Goal: Information Seeking & Learning: Find specific fact

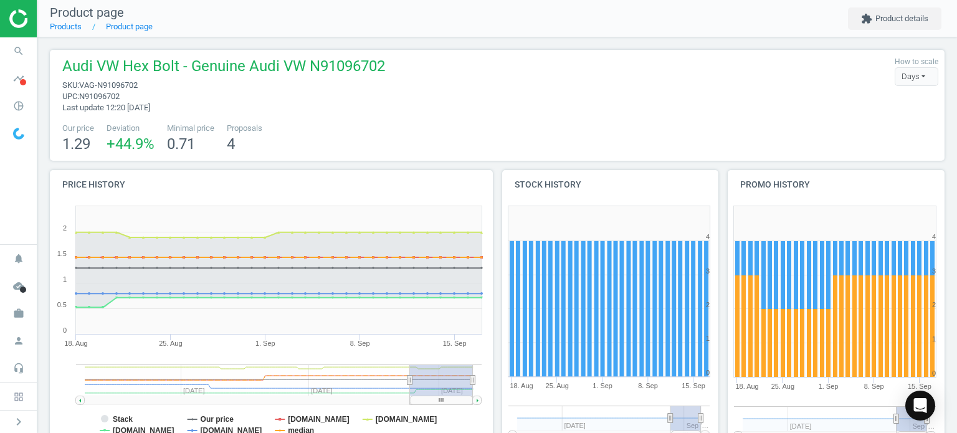
click at [27, 47] on icon "search" at bounding box center [19, 51] width 24 height 24
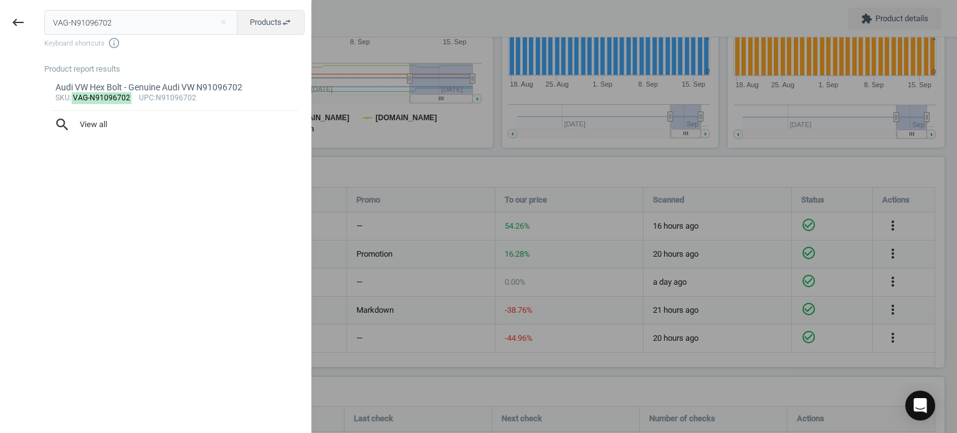
click at [140, 31] on input "VAG-N91096702" at bounding box center [141, 22] width 194 height 25
type input "BMW-11117584398"
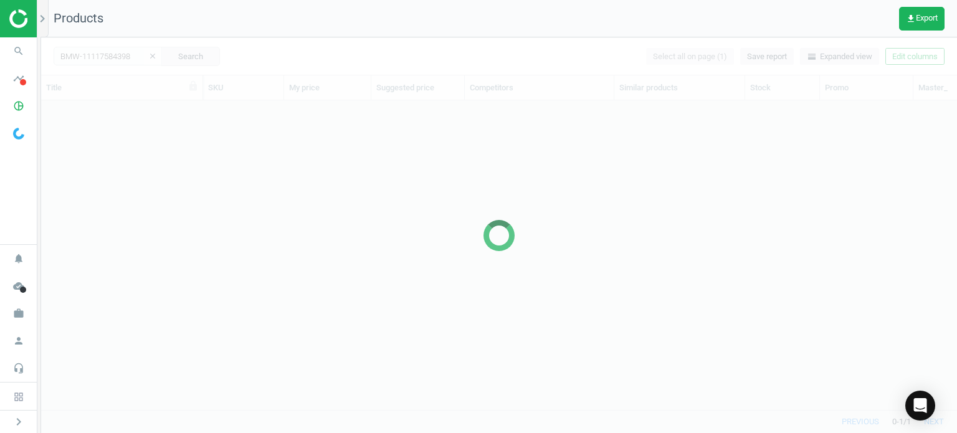
scroll to position [291, 906]
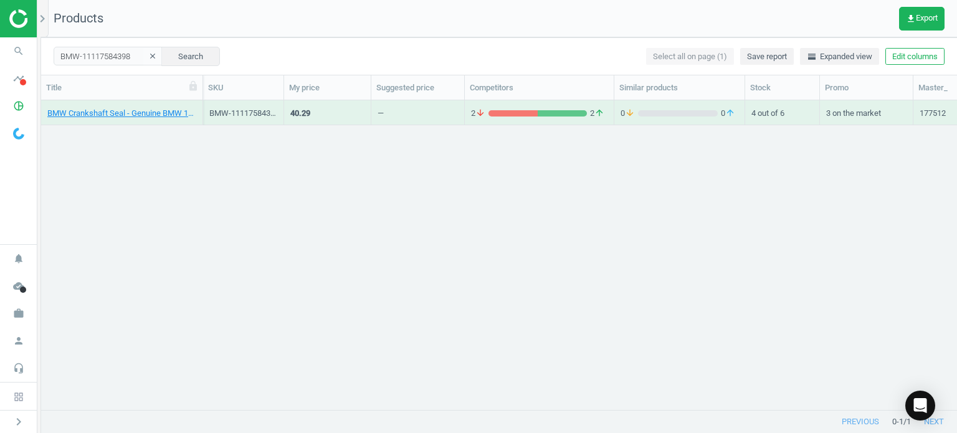
click at [147, 107] on div "BMW Crankshaft Seal - Genuine BMW 11117584398" at bounding box center [121, 113] width 149 height 22
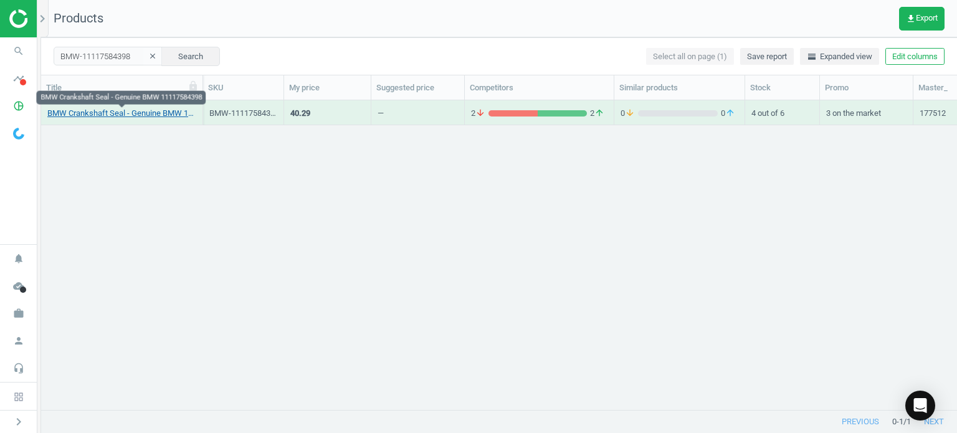
click at [150, 110] on link "BMW Crankshaft Seal - Genuine BMW 11117584398" at bounding box center [121, 113] width 149 height 11
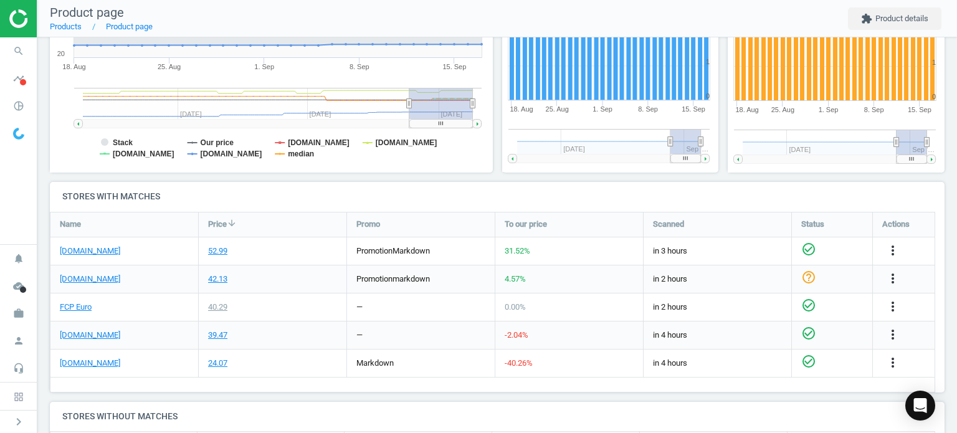
scroll to position [277, 0]
click at [97, 251] on link "[DOMAIN_NAME]" at bounding box center [90, 251] width 60 height 11
click at [86, 305] on link "FCP Euro" at bounding box center [76, 307] width 32 height 11
click at [15, 50] on icon "search" at bounding box center [19, 51] width 24 height 24
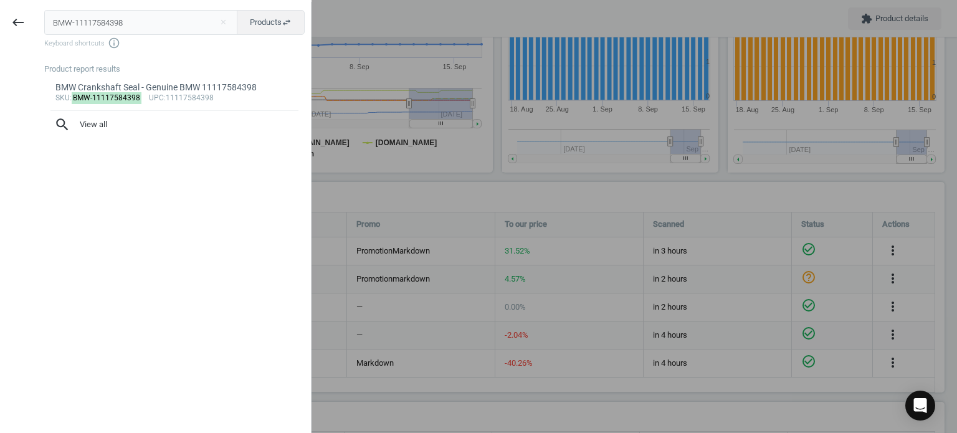
click at [119, 11] on input "BMW-11117584398" at bounding box center [141, 22] width 194 height 25
type input "BMW-11117587168"
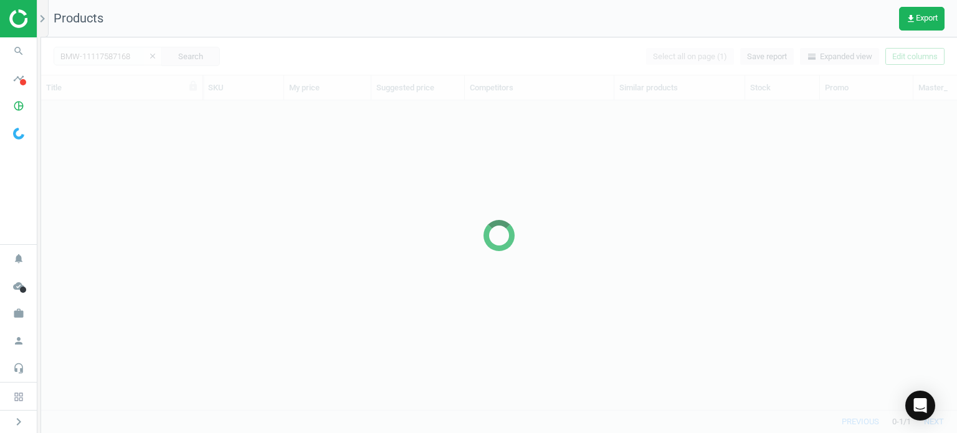
scroll to position [291, 906]
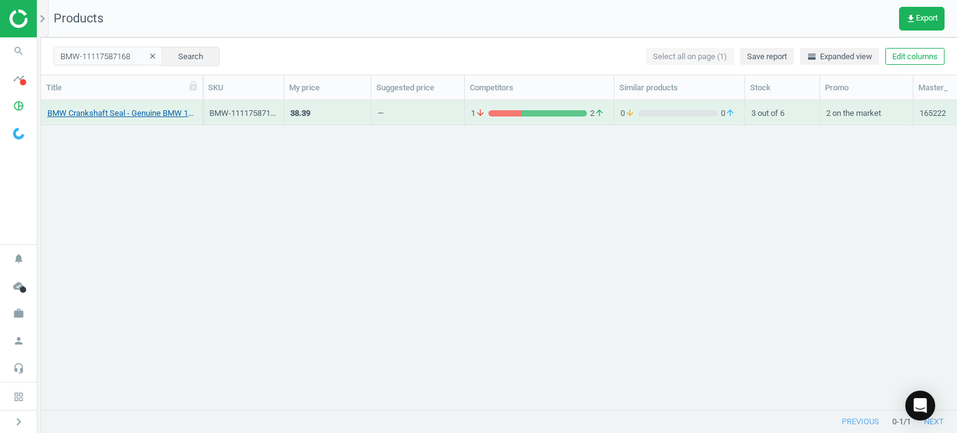
click at [176, 115] on link "BMW Crankshaft Seal - Genuine BMW 11117587168" at bounding box center [121, 113] width 149 height 11
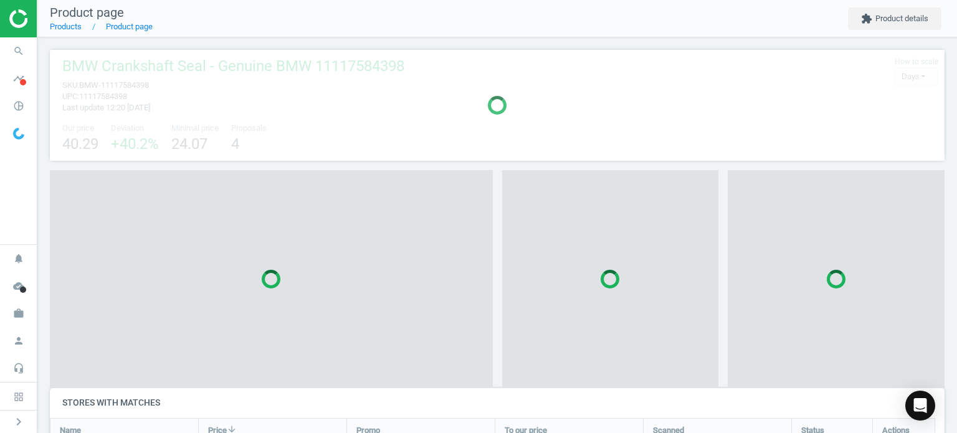
scroll to position [200, 905]
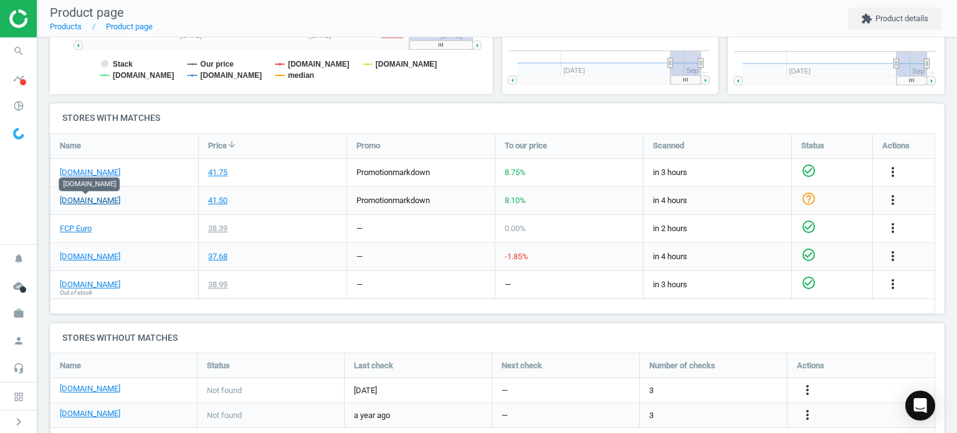
click at [92, 201] on link "[DOMAIN_NAME]" at bounding box center [90, 200] width 60 height 11
click at [64, 231] on link "FCP Euro" at bounding box center [76, 228] width 32 height 11
click at [31, 52] on span "search" at bounding box center [18, 50] width 37 height 27
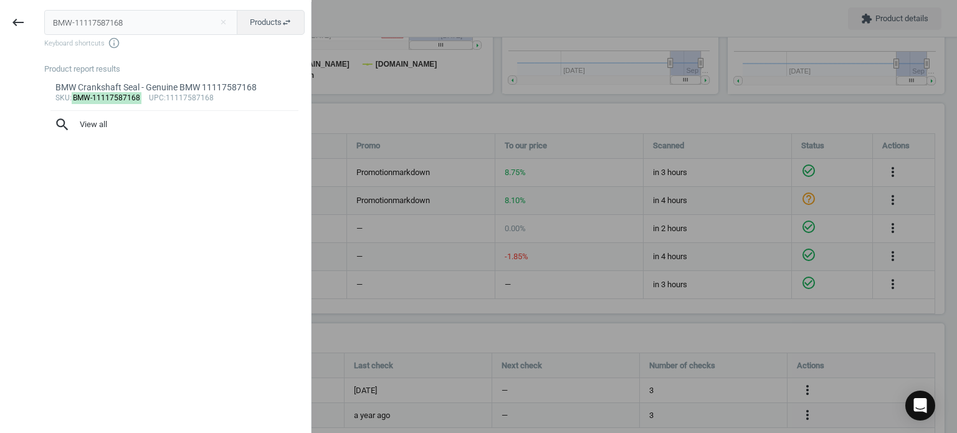
click at [132, 22] on input "BMW-11117587168" at bounding box center [141, 22] width 194 height 25
type input "BMW-11238638446"
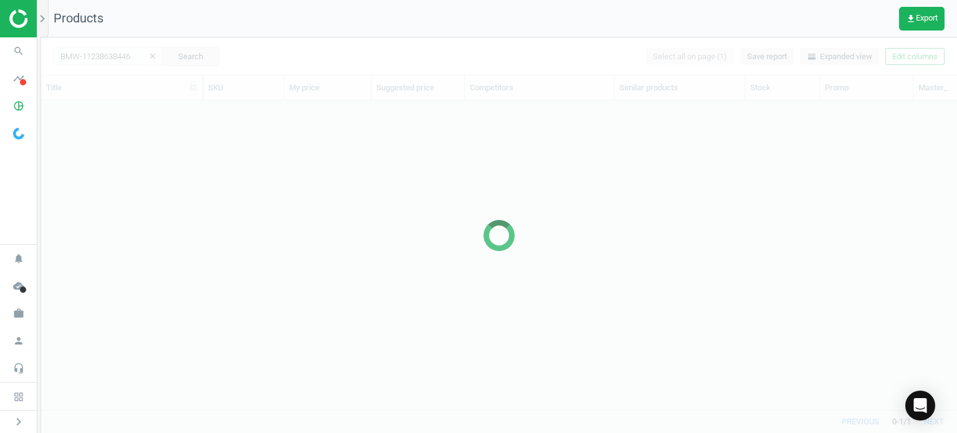
scroll to position [291, 906]
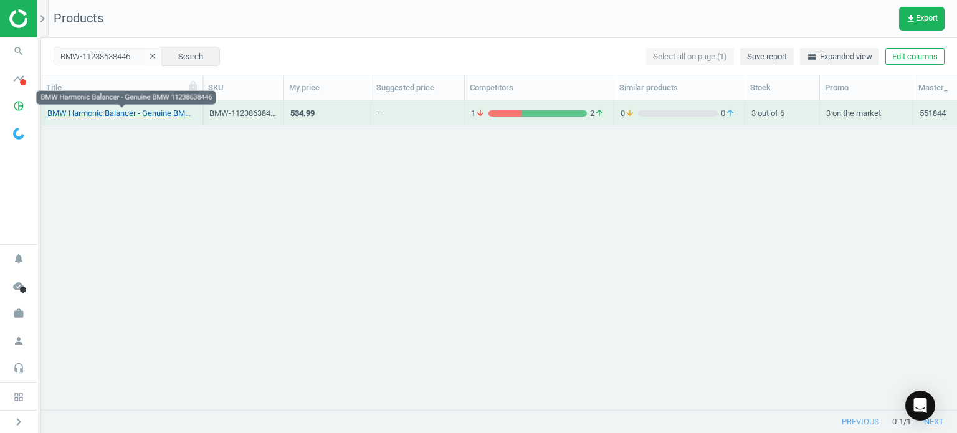
click at [177, 116] on link "BMW Harmonic Balancer - Genuine BMW 11238638446" at bounding box center [121, 113] width 149 height 11
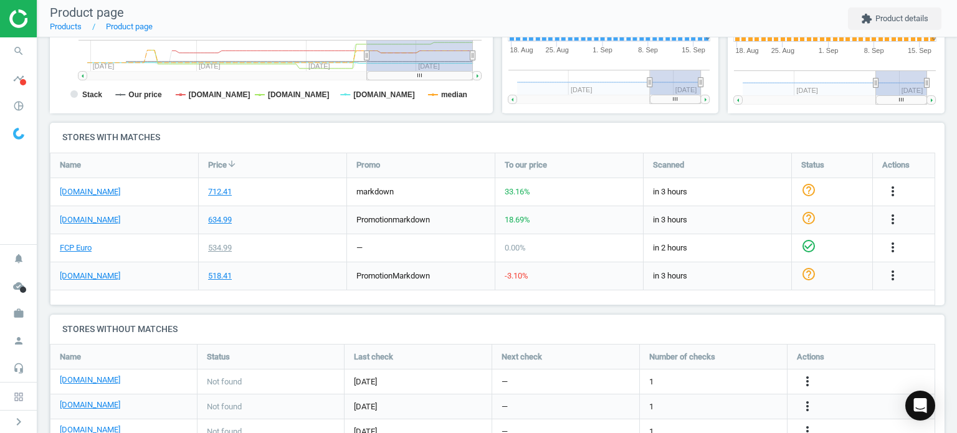
scroll to position [354, 0]
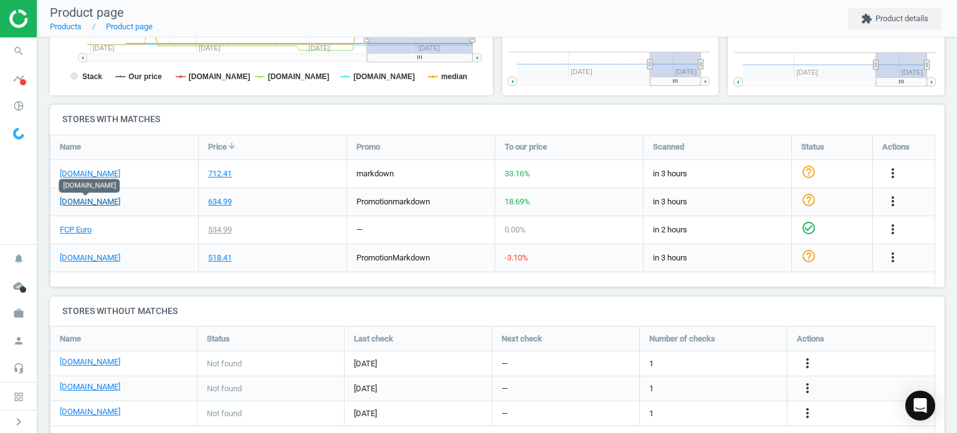
click at [107, 206] on link "[DOMAIN_NAME]" at bounding box center [90, 201] width 60 height 11
click at [147, 179] on div "[DOMAIN_NAME]" at bounding box center [124, 173] width 148 height 27
click at [115, 173] on link "[DOMAIN_NAME]" at bounding box center [90, 173] width 60 height 11
click at [77, 234] on link "FCP Euro" at bounding box center [76, 229] width 32 height 11
click at [893, 195] on icon "more_vert" at bounding box center [893, 201] width 15 height 15
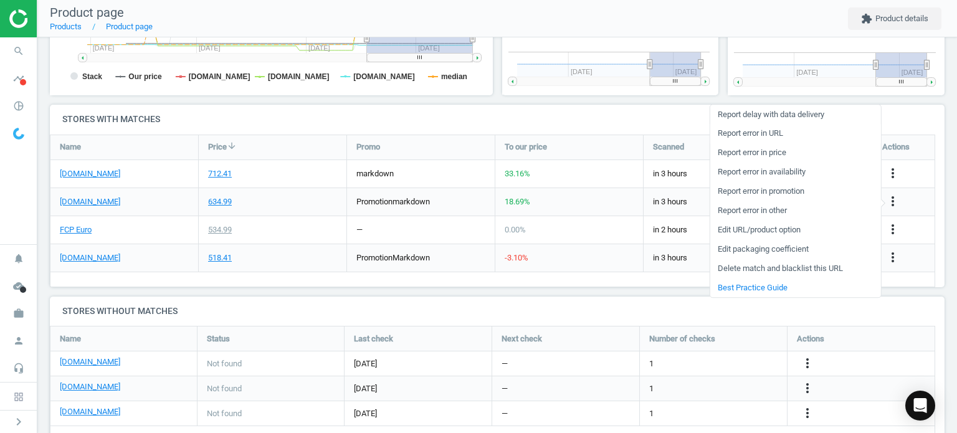
click at [765, 133] on link "Report error in URL" at bounding box center [795, 133] width 171 height 19
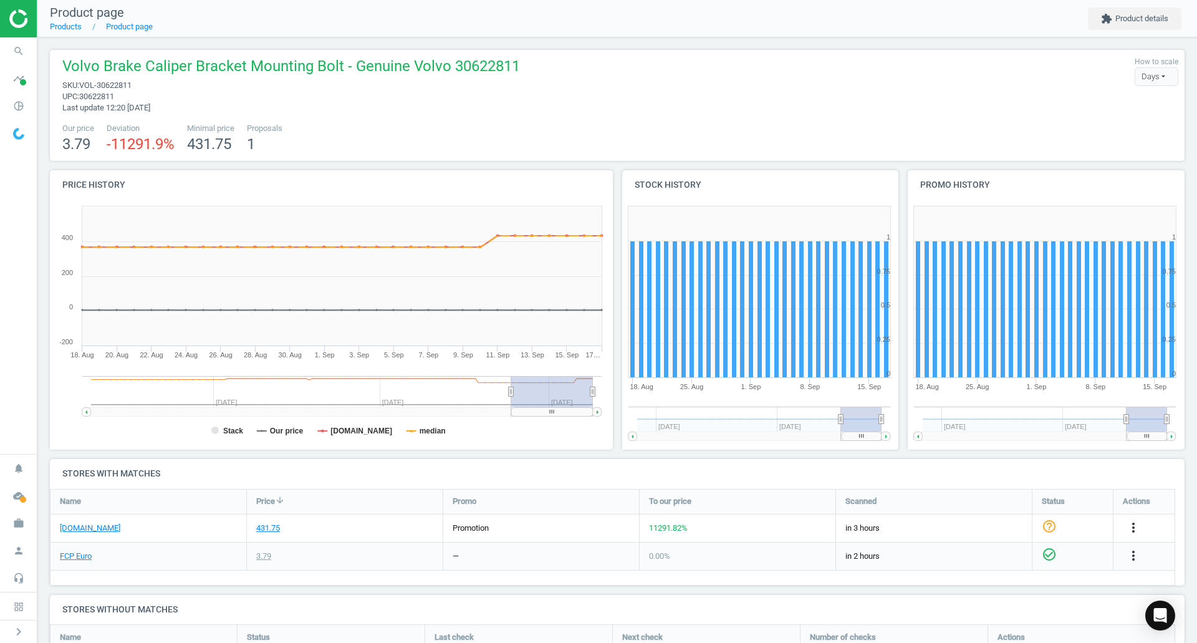
scroll to position [168, 0]
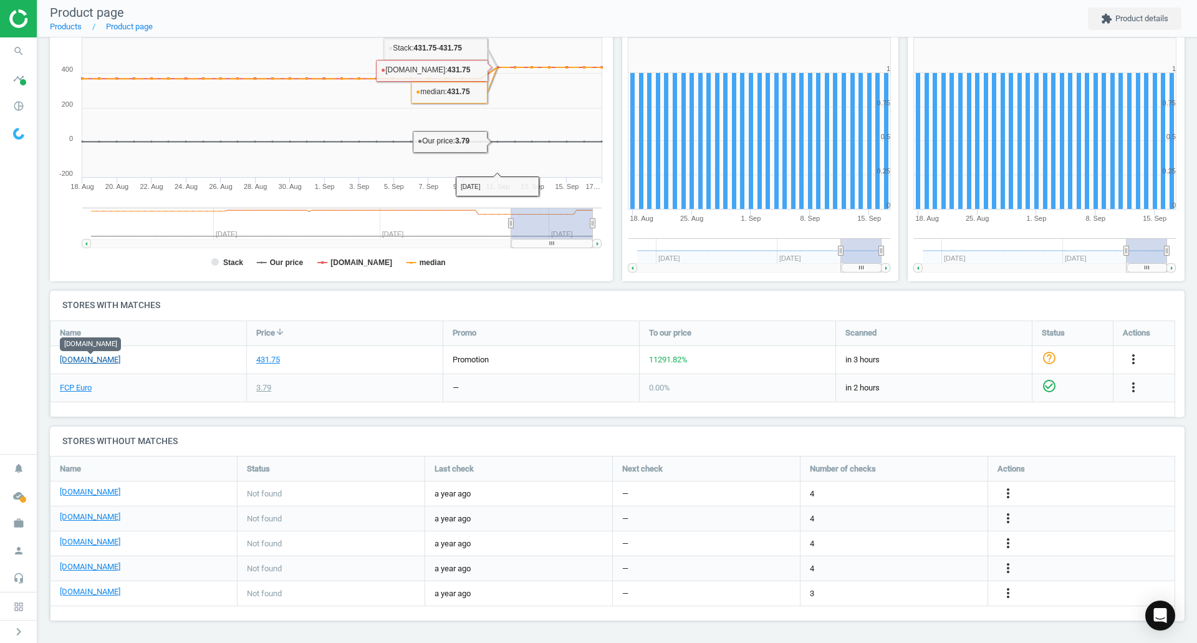
click at [113, 363] on link "[DOMAIN_NAME]" at bounding box center [90, 359] width 60 height 11
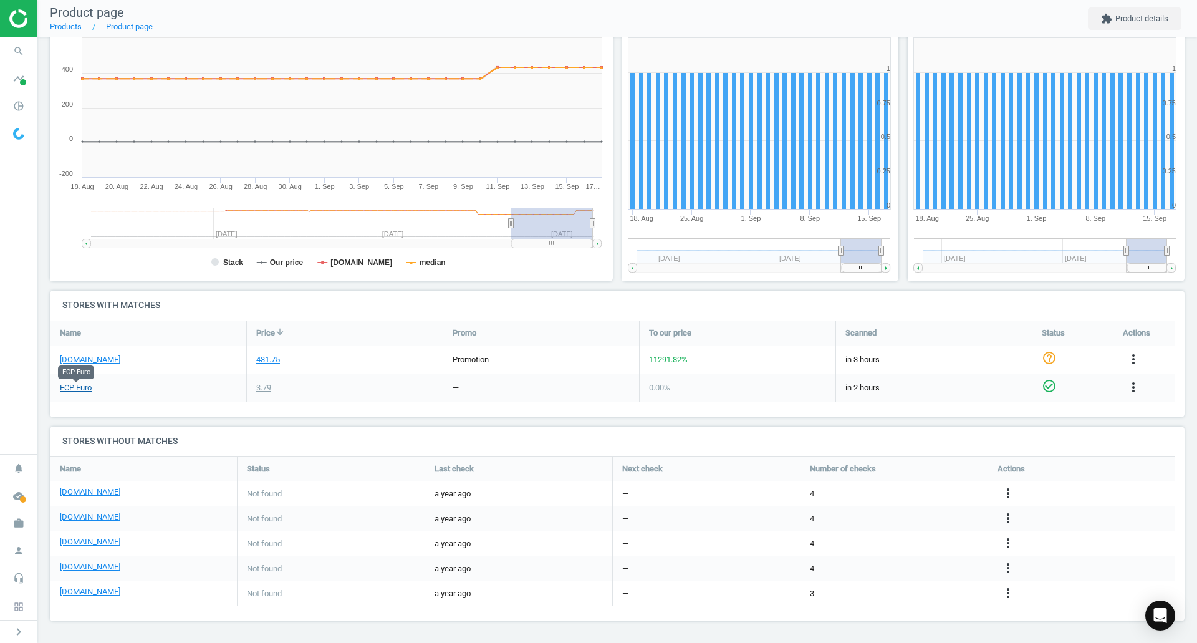
click at [77, 392] on link "FCP Euro" at bounding box center [76, 387] width 32 height 11
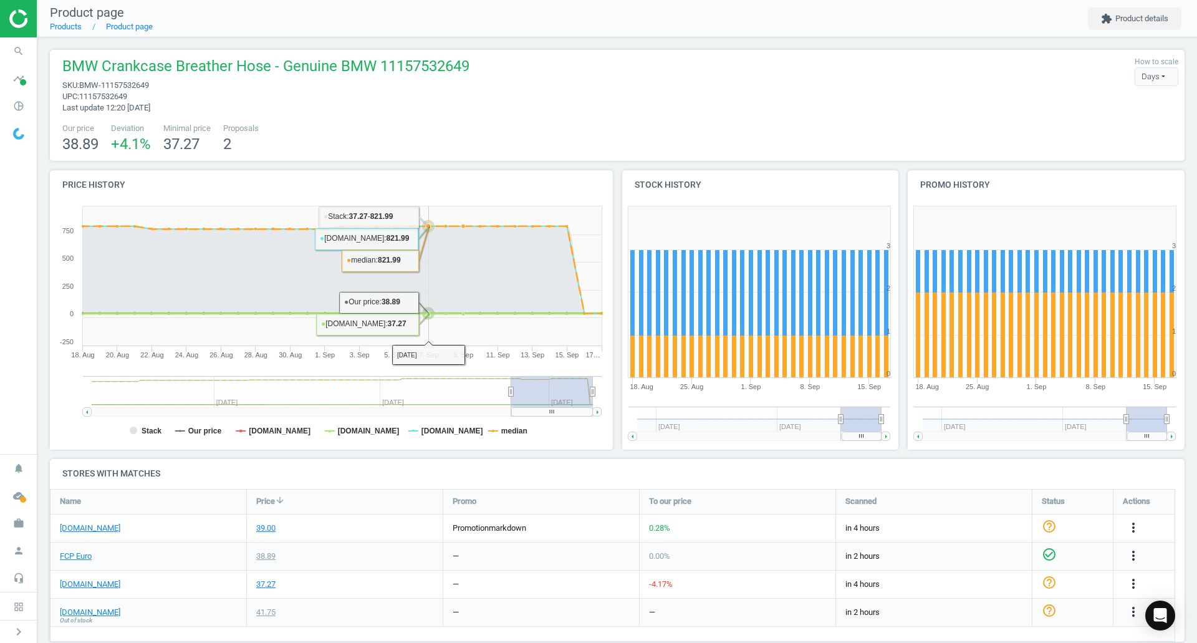
scroll to position [175, 0]
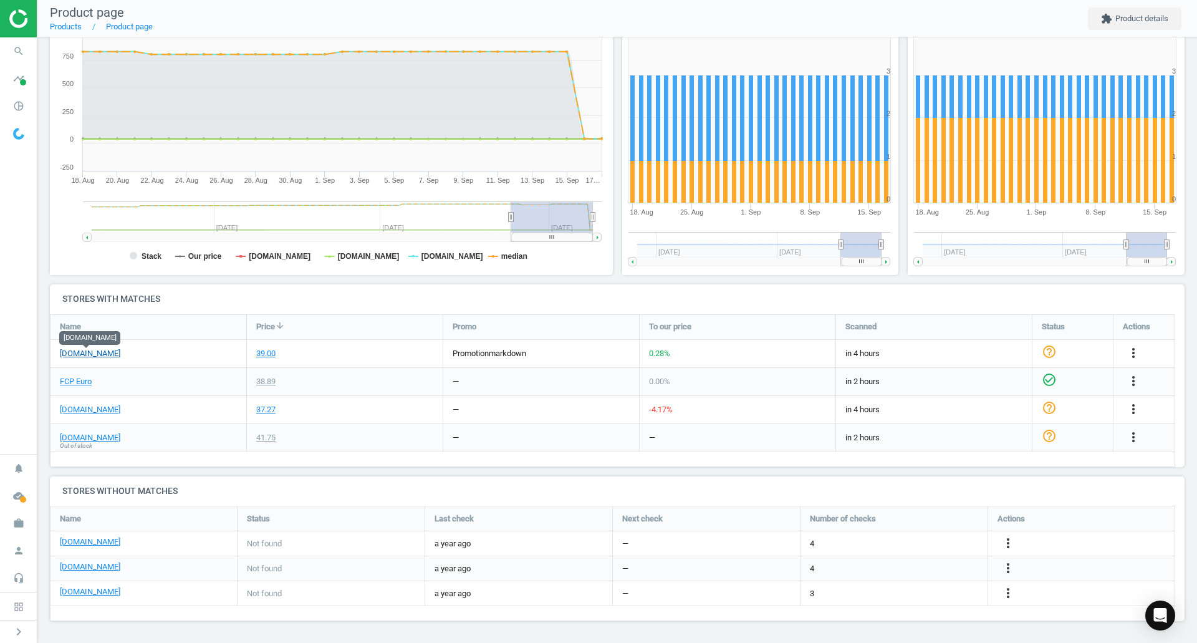
click at [105, 355] on link "[DOMAIN_NAME]" at bounding box center [90, 353] width 60 height 11
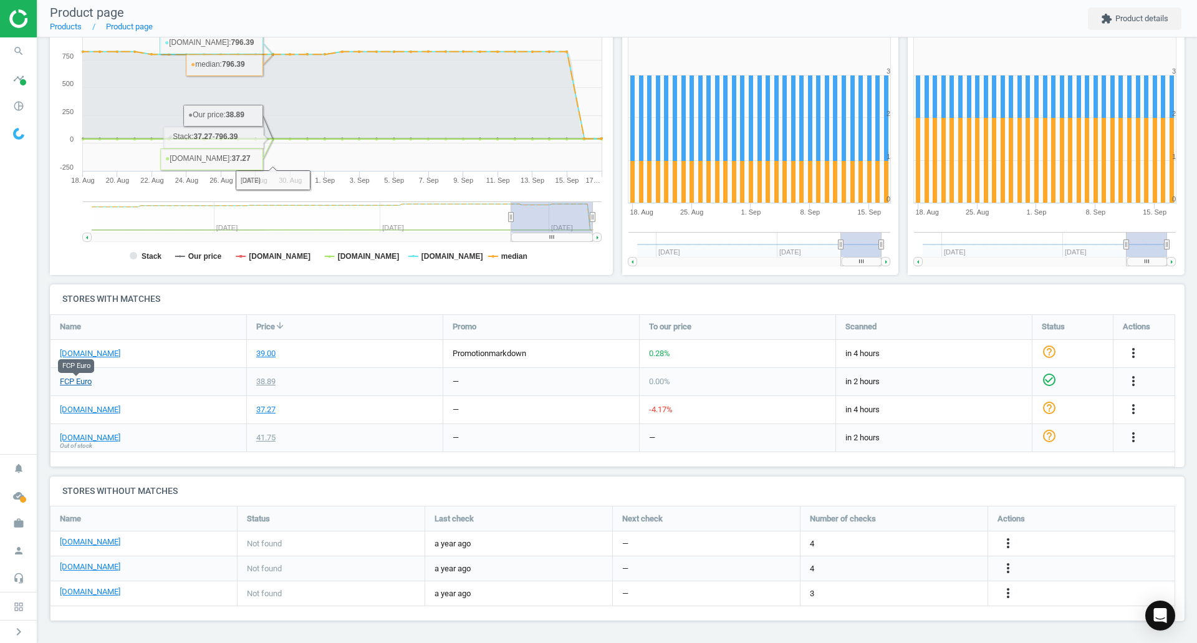
click at [79, 383] on link "FCP Euro" at bounding box center [76, 381] width 32 height 11
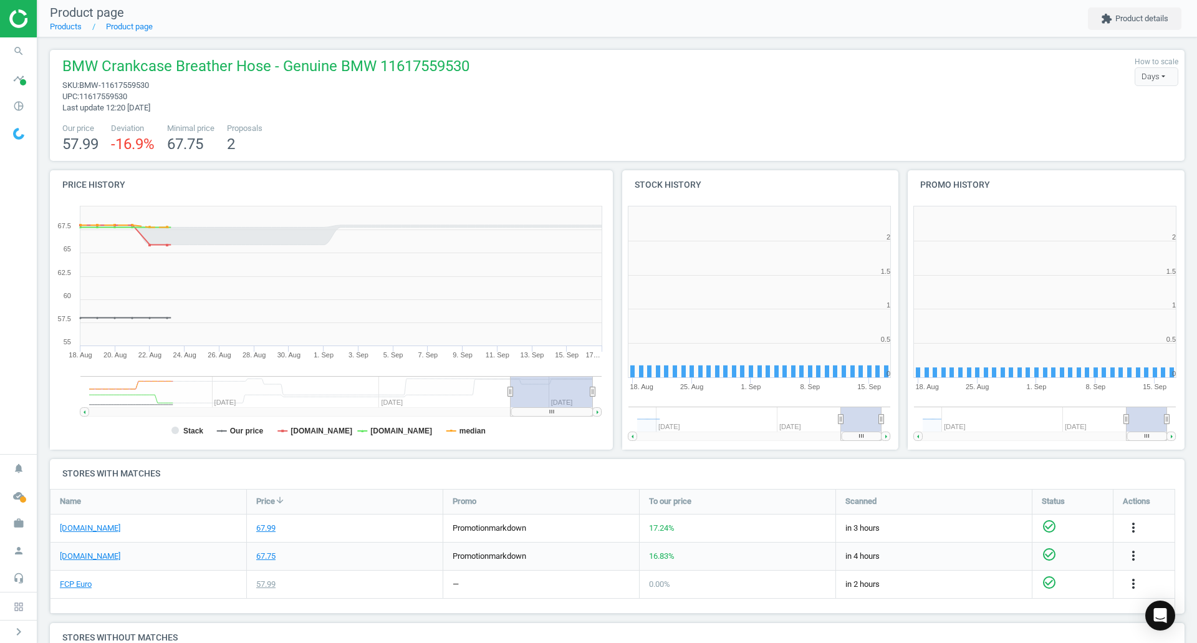
scroll to position [269, 294]
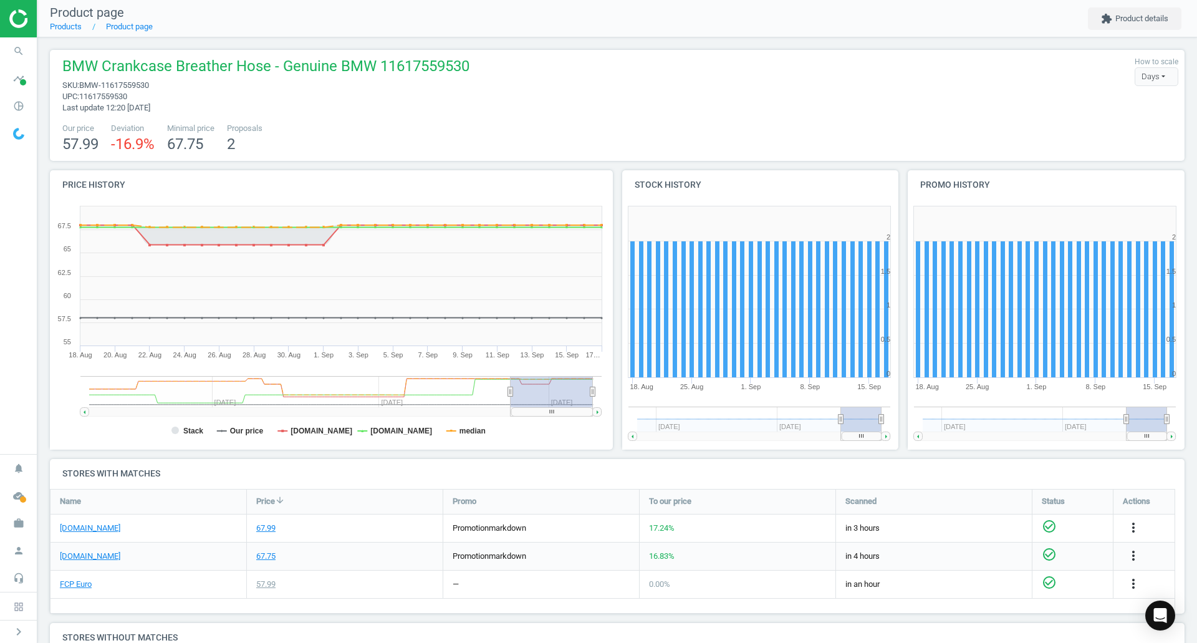
scroll to position [171, 0]
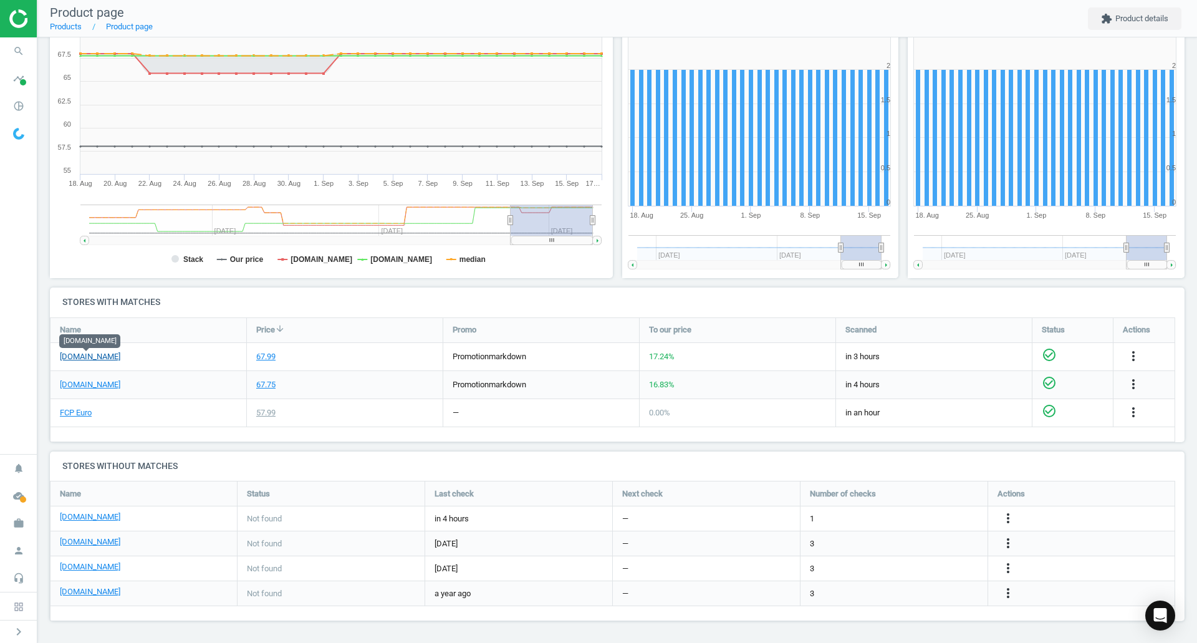
click at [102, 353] on link "[DOMAIN_NAME]" at bounding box center [90, 356] width 60 height 11
